Goal: Information Seeking & Learning: Learn about a topic

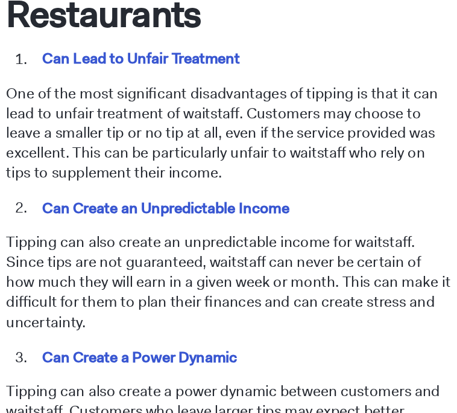
scroll to position [1025, 0]
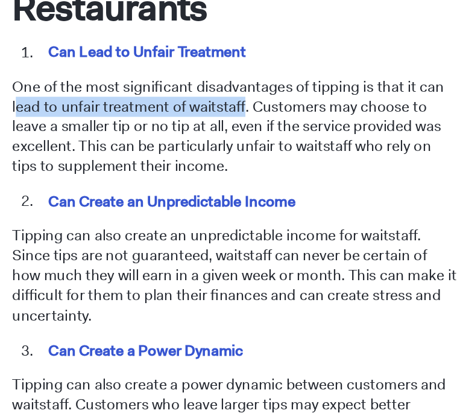
drag, startPoint x: 77, startPoint y: 173, endPoint x: 232, endPoint y: 174, distance: 155.7
click at [232, 180] on p "One of the most significant disadvantages of tipping is that it can lead to unf…" at bounding box center [229, 214] width 308 height 69
copy p "ead to unfair treatment of waitstaff"
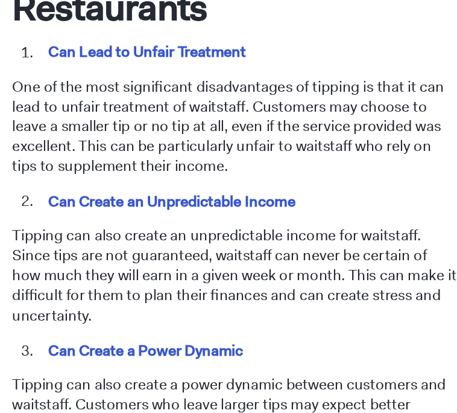
click at [328, 259] on li "Can Create an Unpredictable Income" at bounding box center [237, 266] width 291 height 14
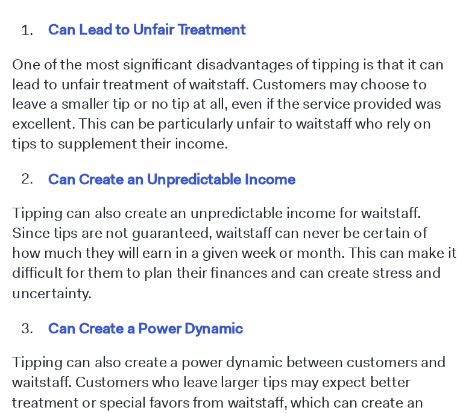
scroll to position [1043, 0]
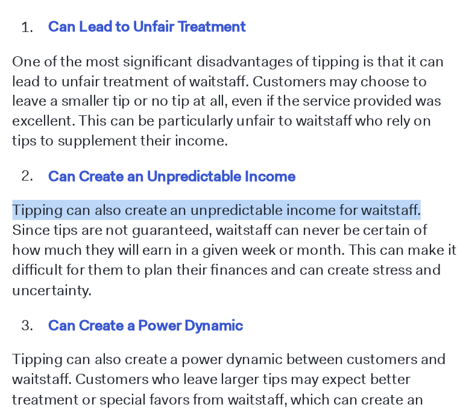
drag, startPoint x: 77, startPoint y: 244, endPoint x: 352, endPoint y: 246, distance: 274.6
click at [352, 266] on p "Tipping can also create an unpredictable income for waitstaff. Since tips are n…" at bounding box center [229, 300] width 308 height 69
copy p "Tipping can also create an unpredictable income for waitstaff."
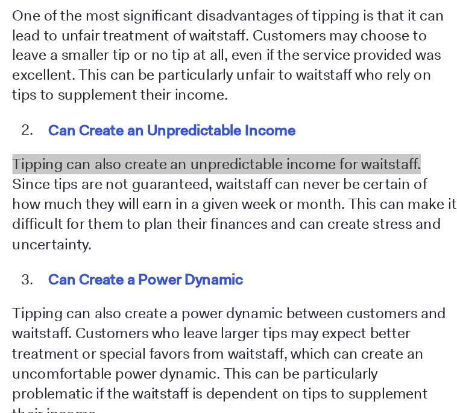
scroll to position [1081, 0]
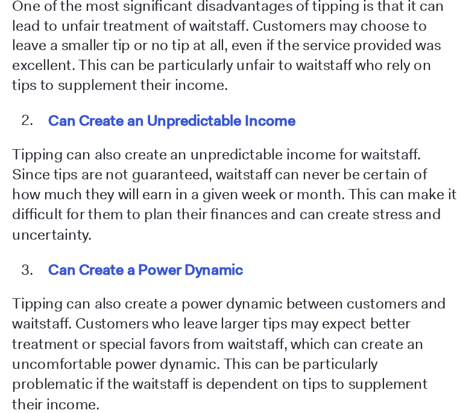
click at [291, 254] on p "Tipping can also create an unpredictable income for waitstaff. Since tips are n…" at bounding box center [229, 262] width 308 height 69
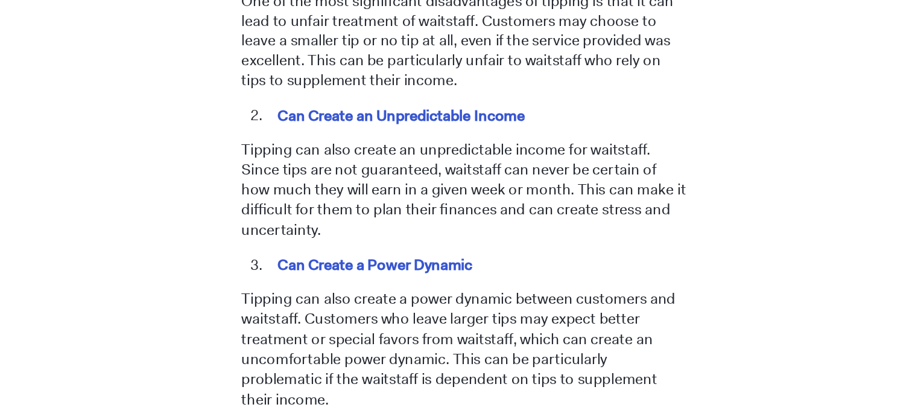
scroll to position [1085, 0]
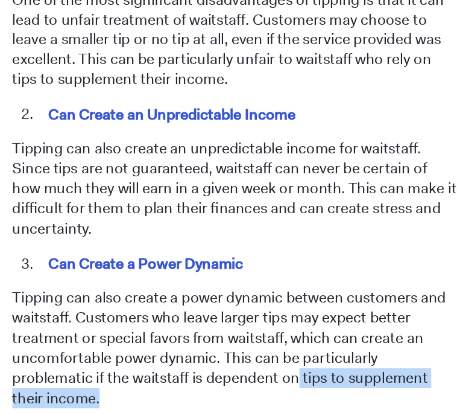
drag, startPoint x: 213, startPoint y: 347, endPoint x: 364, endPoint y: 348, distance: 150.9
click at [364, 348] on p "Tipping can also create a power dynamic between customers and waitstaff. Custom…" at bounding box center [229, 367] width 308 height 83
copy p "tips to supplement their income."
